Goal: Navigation & Orientation: Find specific page/section

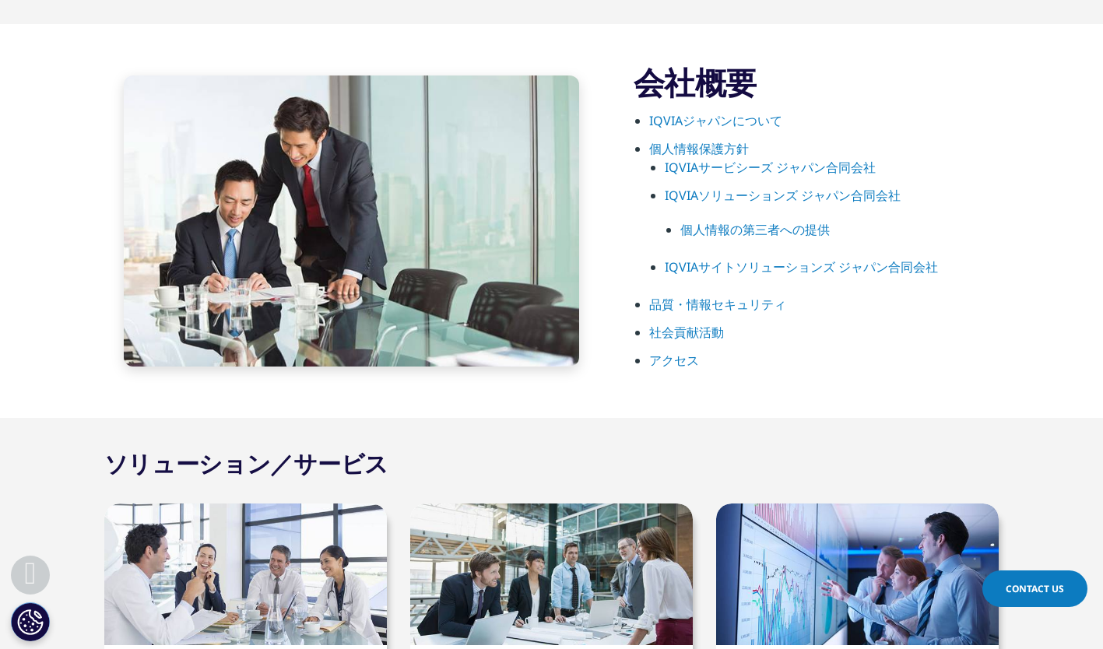
scroll to position [17, 0]
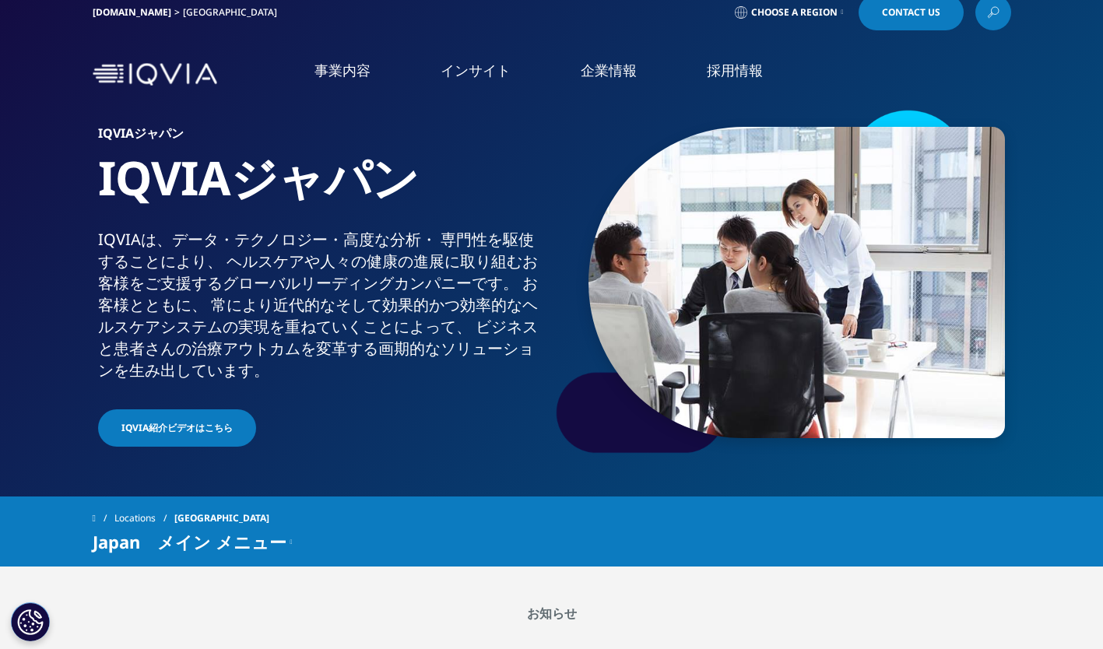
click at [283, 542] on div "Japan　メイン メニュー" at bounding box center [193, 541] width 200 height 19
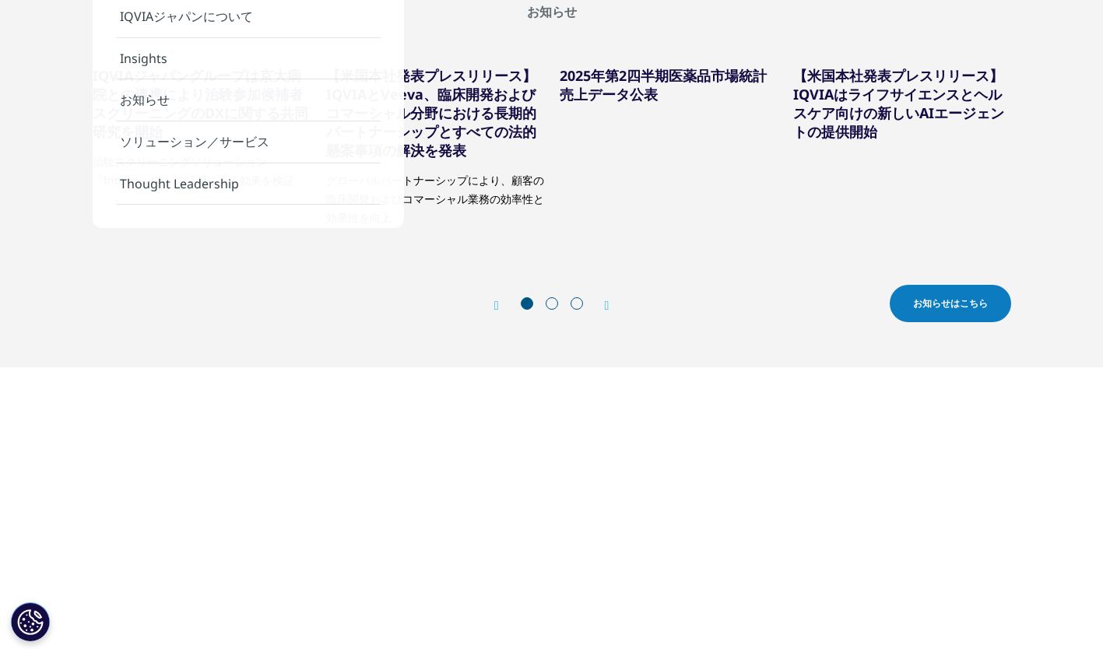
scroll to position [0, 0]
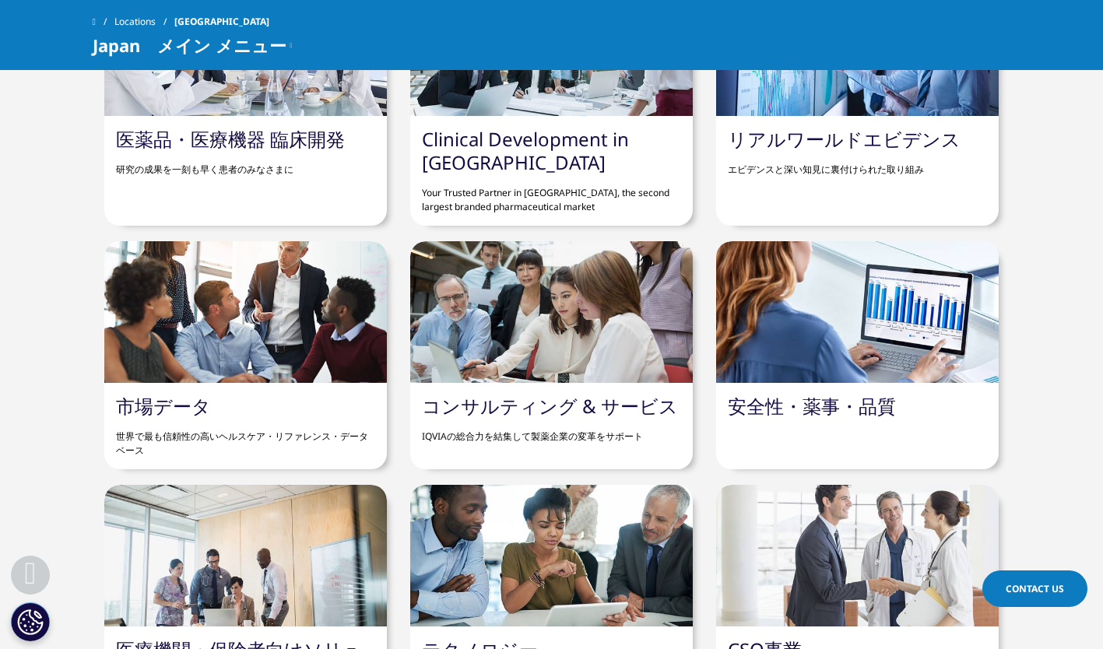
scroll to position [1430, 0]
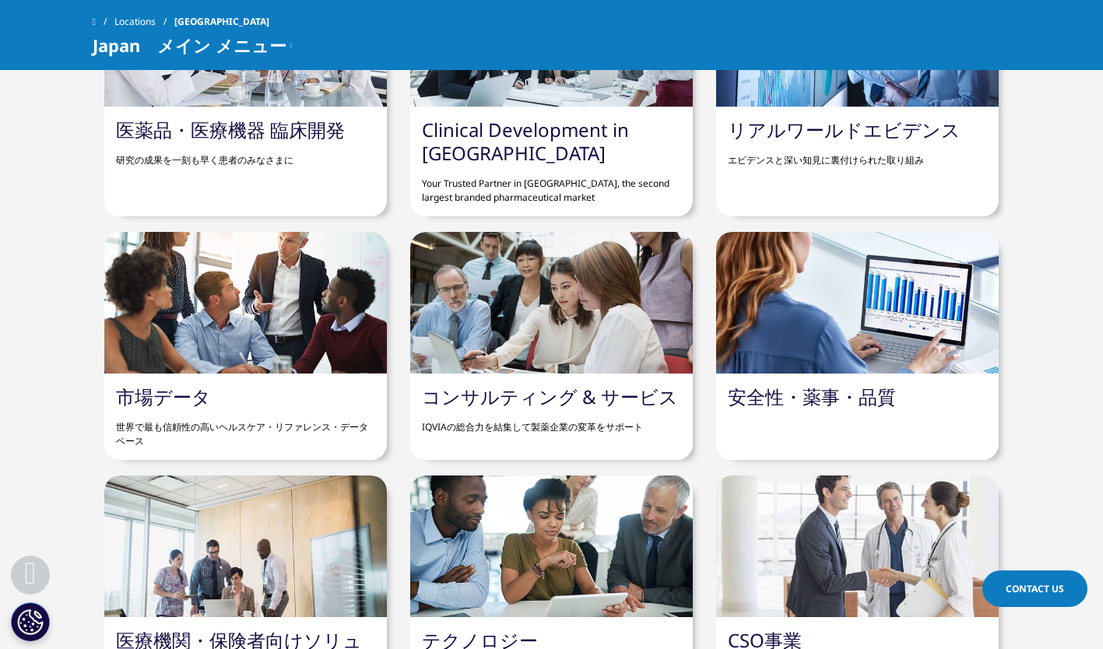
click at [261, 358] on div at bounding box center [245, 303] width 283 height 142
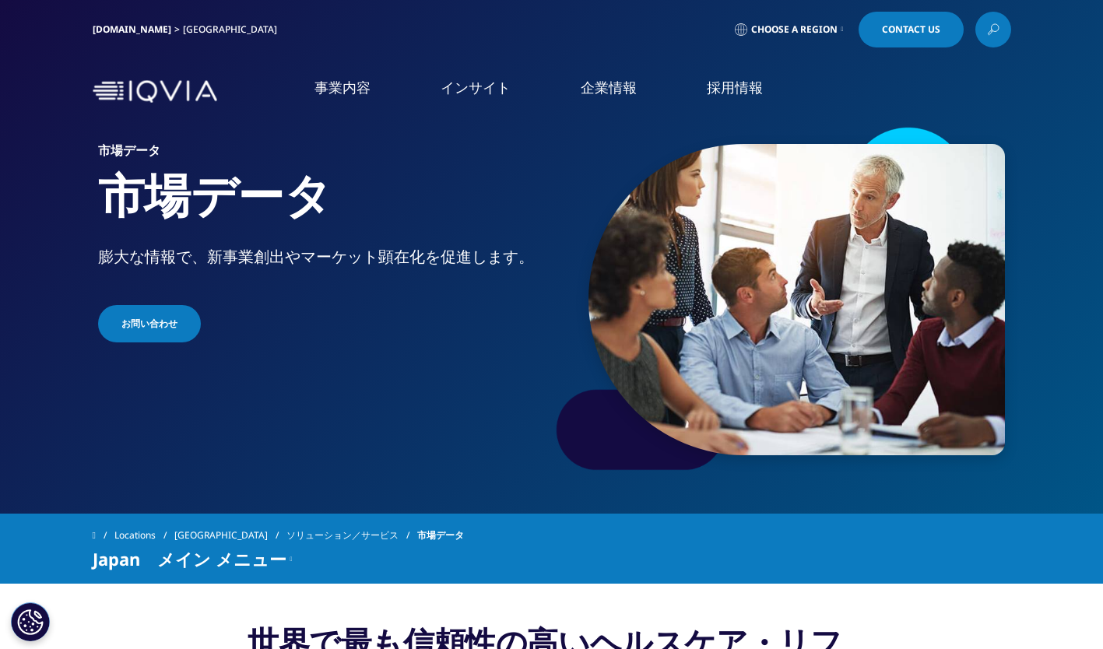
click at [142, 94] on img at bounding box center [155, 91] width 125 height 23
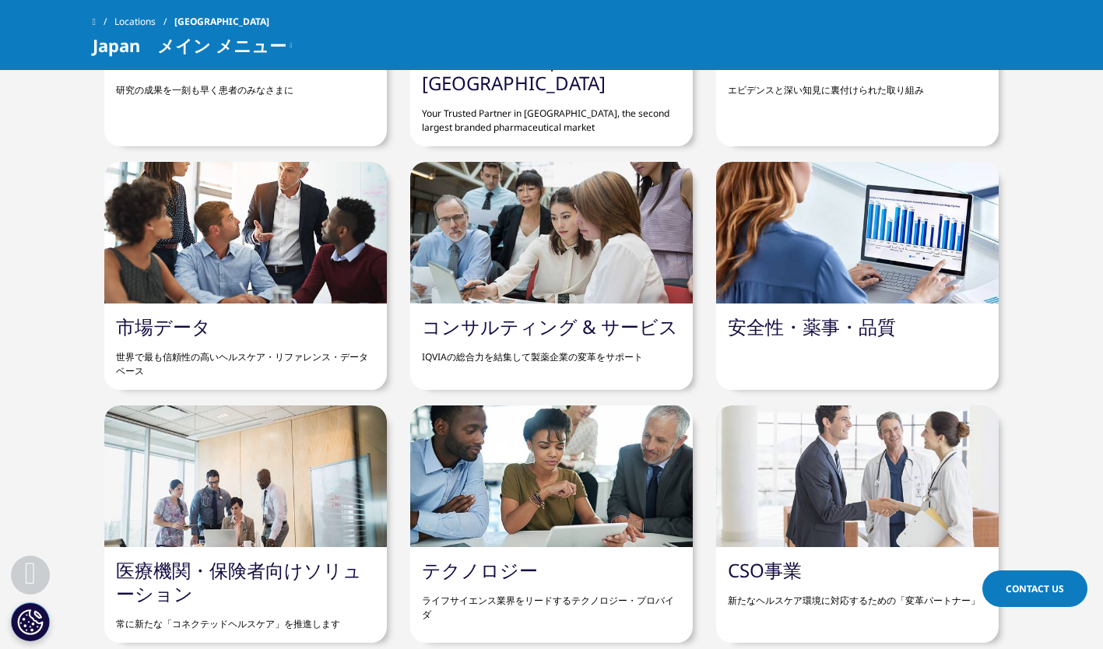
scroll to position [1430, 0]
